Goal: Obtain resource: Obtain resource

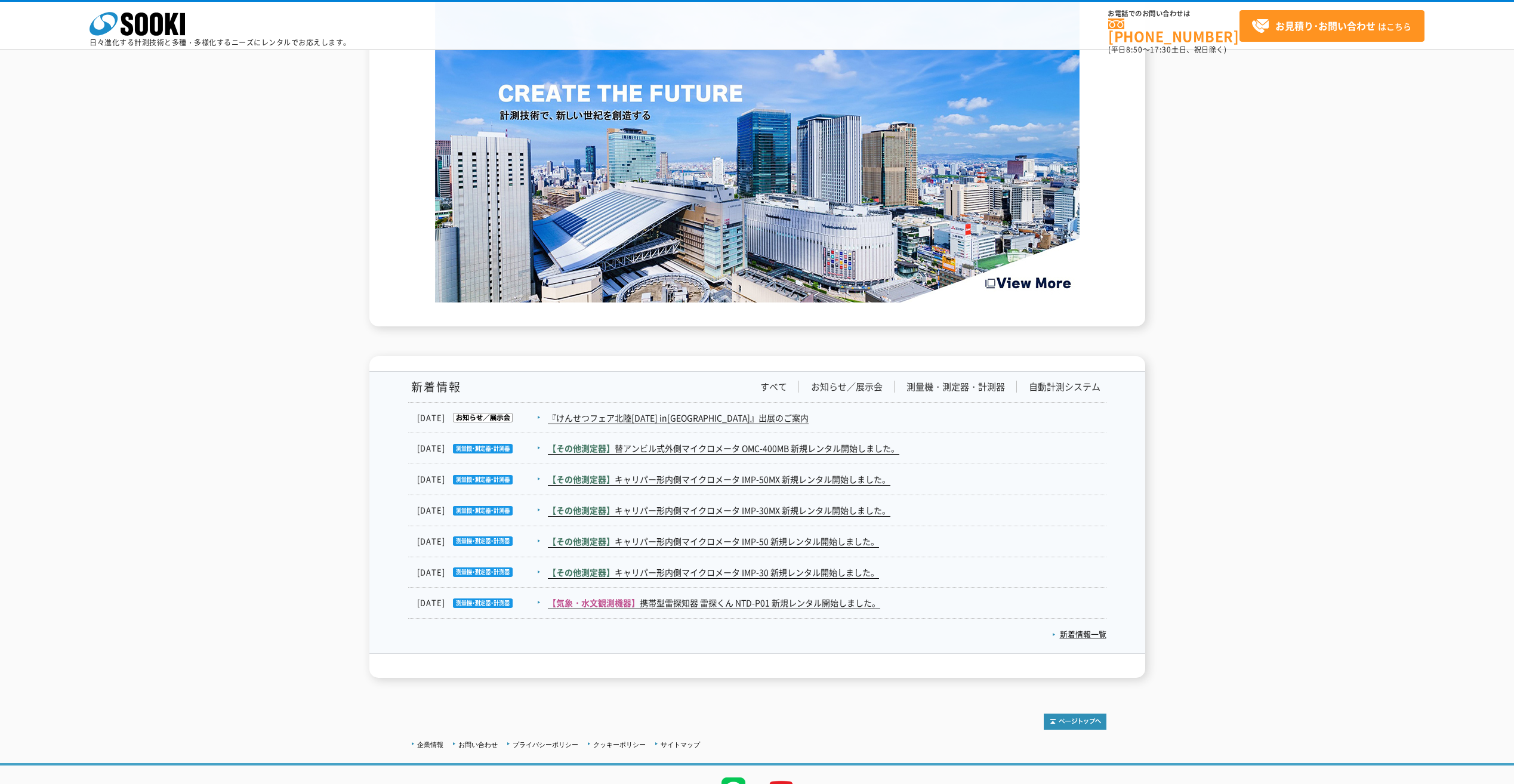
scroll to position [1718, 0]
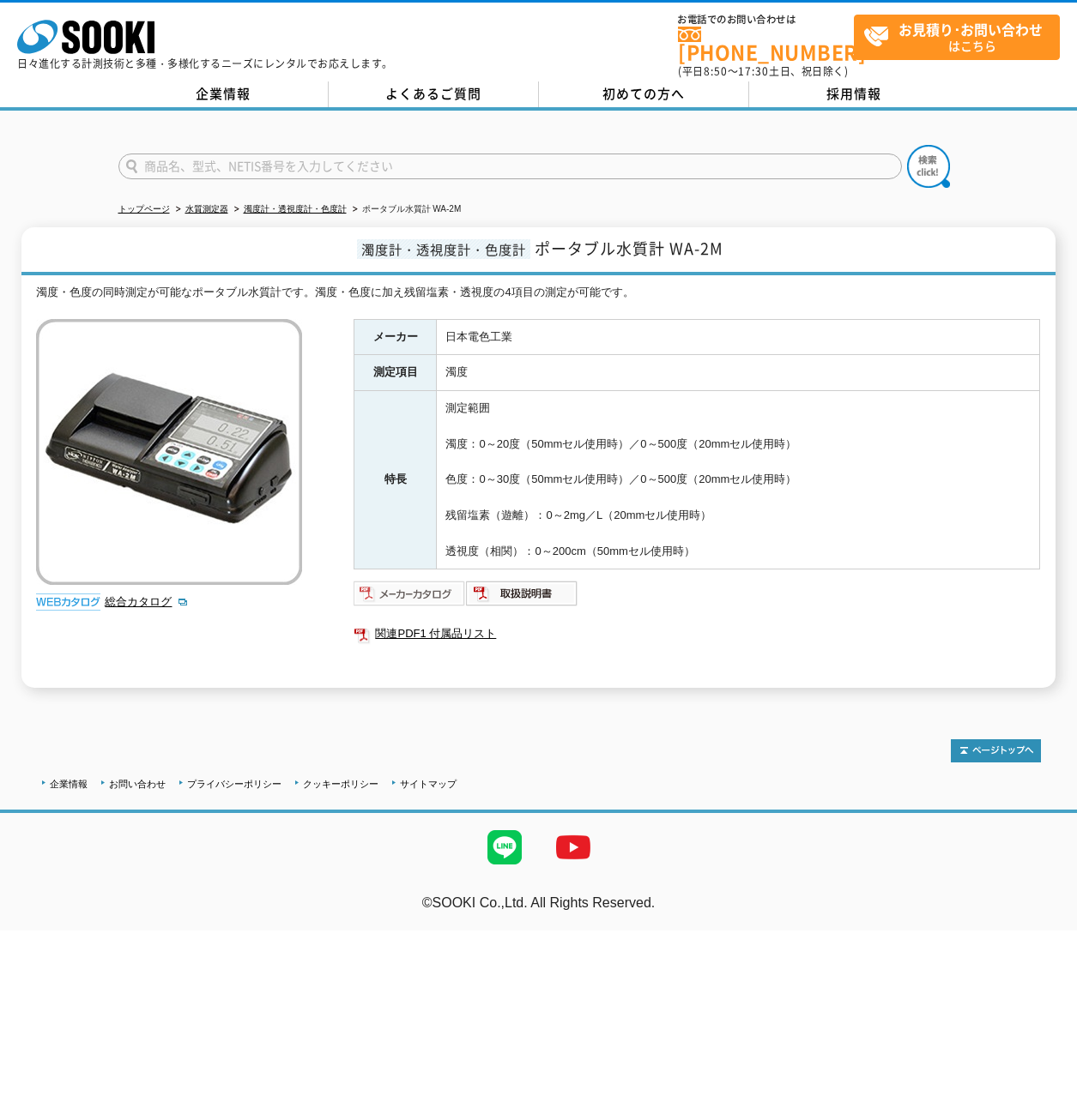
click at [438, 595] on img at bounding box center [410, 593] width 112 height 28
drag, startPoint x: 542, startPoint y: 237, endPoint x: 722, endPoint y: 242, distance: 180.1
click at [722, 242] on span "ポータブル水質計 WA-2M" at bounding box center [629, 248] width 189 height 24
drag, startPoint x: 722, startPoint y: 242, endPoint x: 706, endPoint y: 241, distance: 16.0
copy span "ポータブル水質計 WA-2M"
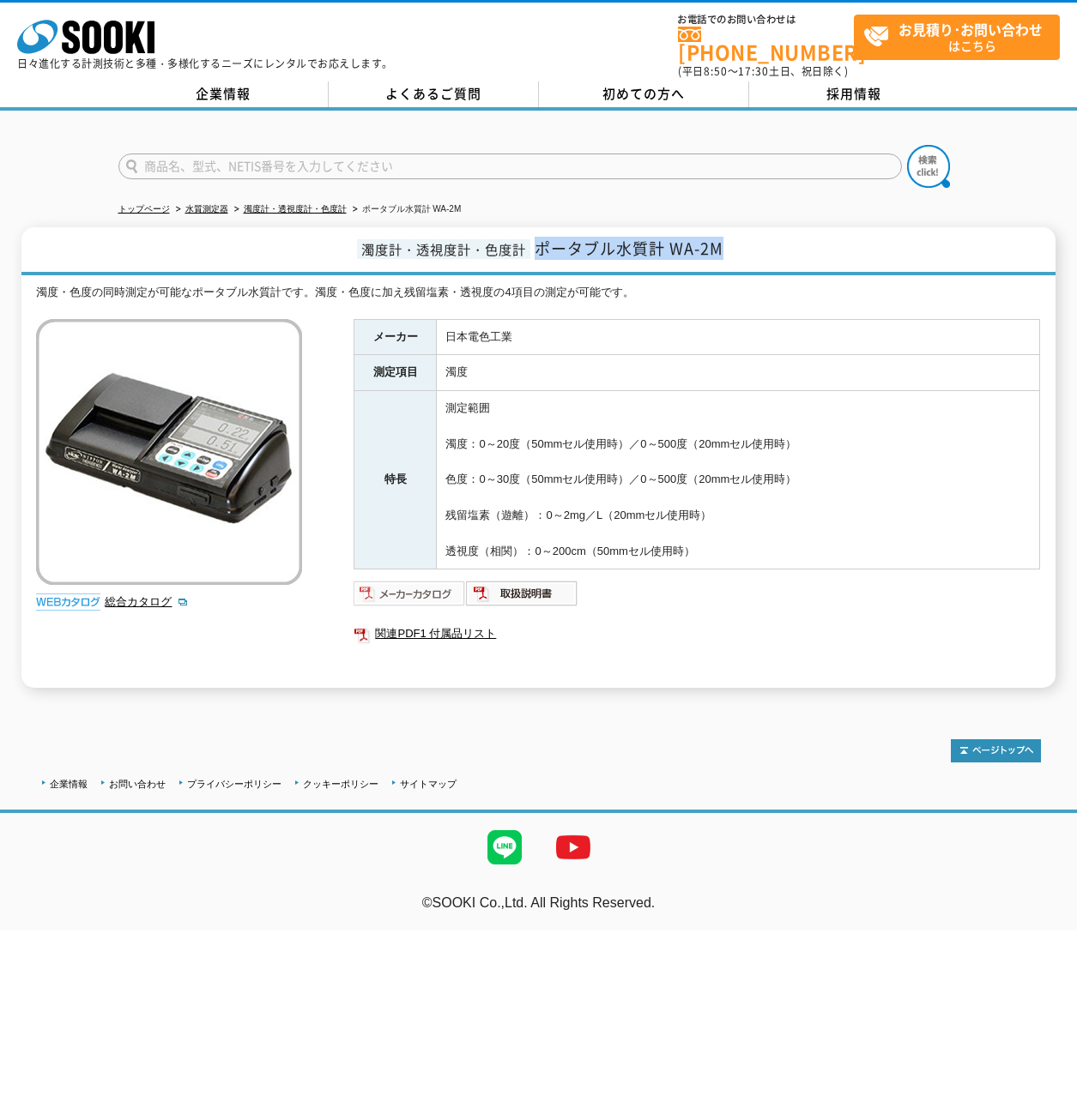
click at [447, 579] on img at bounding box center [410, 593] width 112 height 28
click at [133, 595] on link "総合カタログ" at bounding box center [146, 601] width 84 height 13
